Goal: Information Seeking & Learning: Learn about a topic

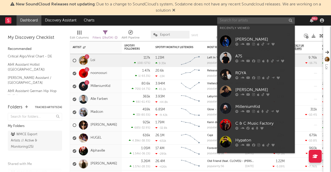
click at [252, 23] on input "text" at bounding box center [256, 20] width 78 height 6
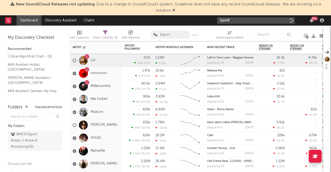
type input "Spotify"
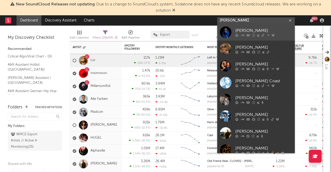
type input "[PERSON_NAME]"
click at [255, 24] on link "[PERSON_NAME]" at bounding box center [256, 32] width 78 height 17
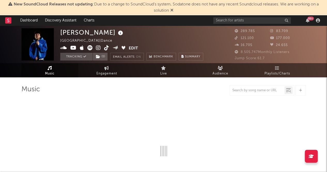
select select "6m"
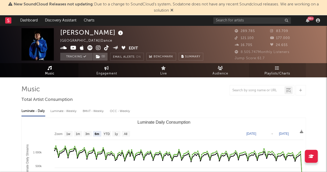
click at [276, 71] on span "Playlists/Charts" at bounding box center [278, 74] width 26 height 6
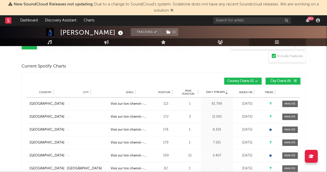
scroll to position [82, 0]
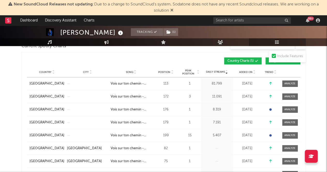
click at [264, 62] on div "Country Charts ( 5 ) City Charts ( 9 )" at bounding box center [232, 60] width 137 height 7
click at [267, 62] on button "City Charts ( 9 )" at bounding box center [283, 60] width 35 height 7
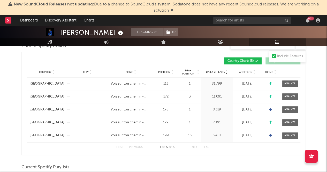
click at [166, 69] on div "Country City Song Position Peak Position Estimated Daily Streams Playlist Follo…" at bounding box center [164, 72] width 274 height 10
click at [166, 71] on span "Position" at bounding box center [164, 72] width 12 height 3
